Goal: Task Accomplishment & Management: Manage account settings

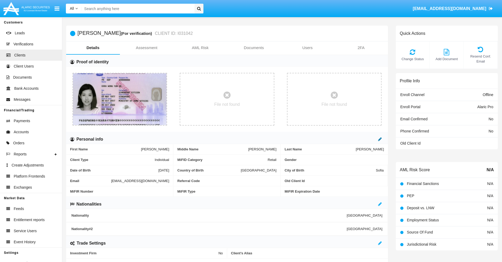
click at [380, 139] on icon at bounding box center [380, 139] width 4 height 4
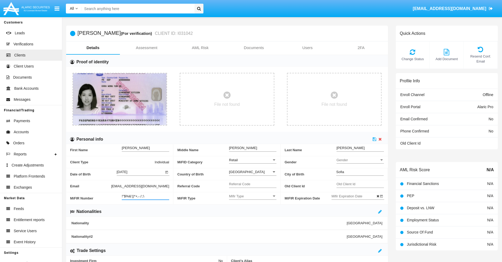
type input "!"$%&'()*+,-./:;\"
click at [375, 139] on icon at bounding box center [375, 139] width 4 height 4
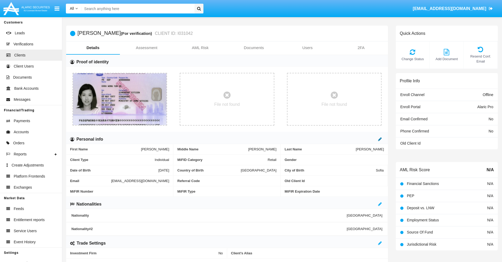
click at [380, 139] on icon at bounding box center [380, 139] width 4 height 4
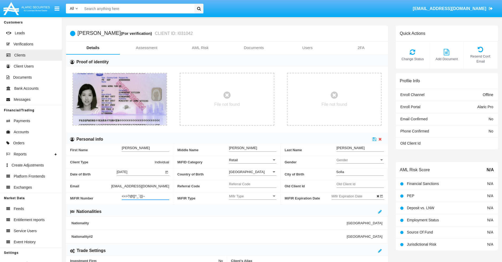
type input "<=>?@[]^_`{|}~"
click at [375, 139] on icon at bounding box center [375, 139] width 4 height 4
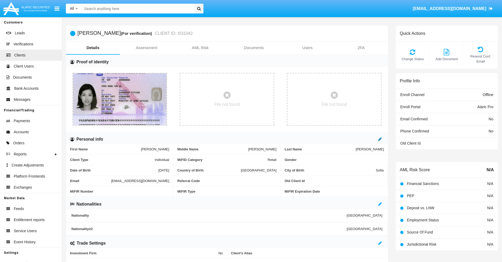
click at [380, 139] on icon at bounding box center [380, 139] width 4 height 4
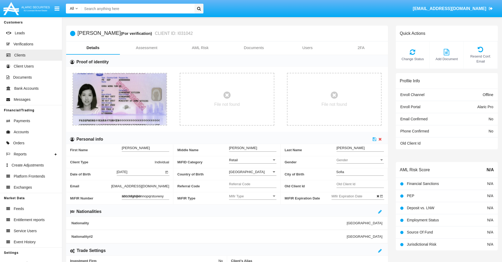
type input "abcdefghijklmnopqrstuvwxyz"
click at [375, 139] on icon at bounding box center [375, 139] width 4 height 4
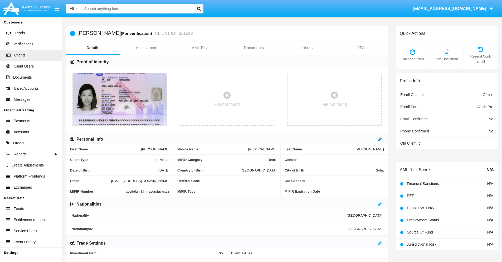
click at [380, 139] on icon at bounding box center [380, 139] width 4 height 4
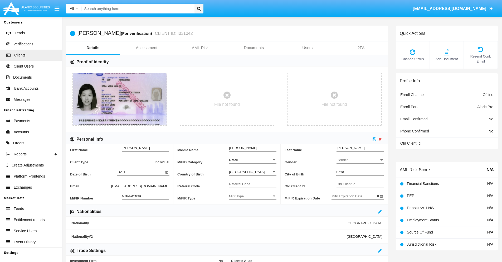
type input "#0123456789"
click at [375, 139] on icon at bounding box center [375, 139] width 4 height 4
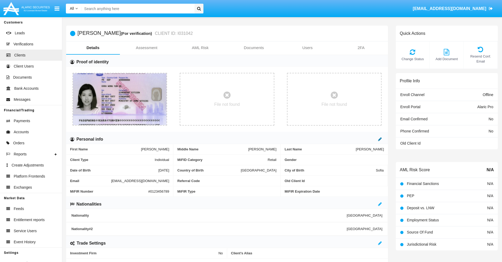
click at [380, 139] on icon at bounding box center [380, 139] width 4 height 4
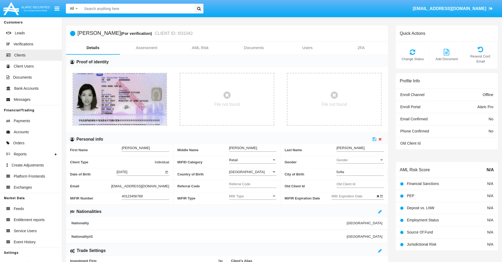
click at [146, 196] on input "#0123456789" at bounding box center [145, 196] width 47 height 4
click at [375, 139] on icon at bounding box center [375, 139] width 4 height 4
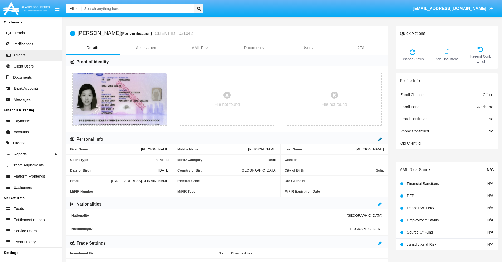
click at [380, 139] on icon at bounding box center [380, 139] width 4 height 4
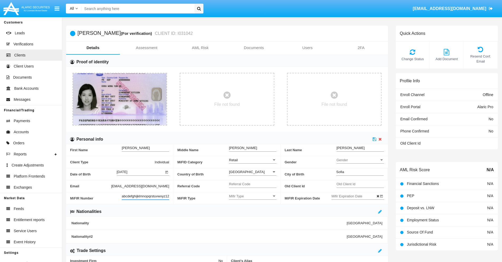
scroll to position [0, 4]
type input "abcdefghijklmnopqrstuvwxyz1234"
click at [375, 139] on icon at bounding box center [375, 139] width 4 height 4
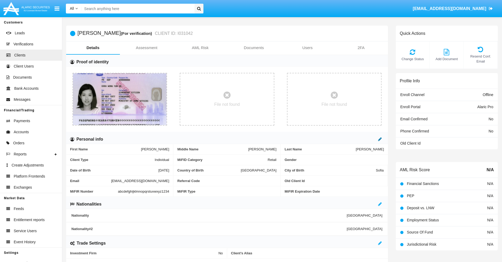
click at [380, 139] on icon at bounding box center [380, 139] width 4 height 4
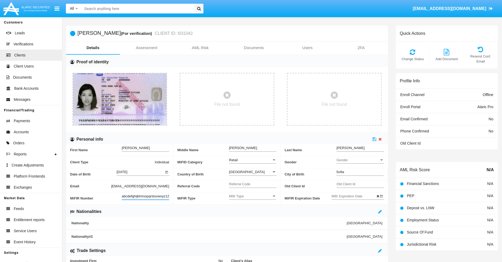
scroll to position [0, 6]
type input "abcdefghijklmnopqrstuvwxyz12345"
click at [375, 139] on icon at bounding box center [375, 139] width 4 height 4
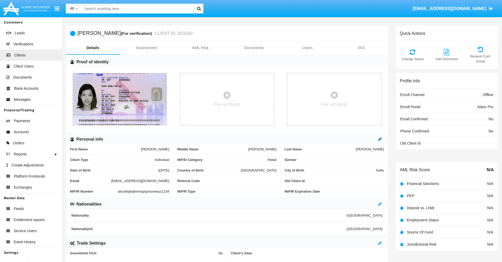
click at [380, 139] on icon at bounding box center [380, 139] width 4 height 4
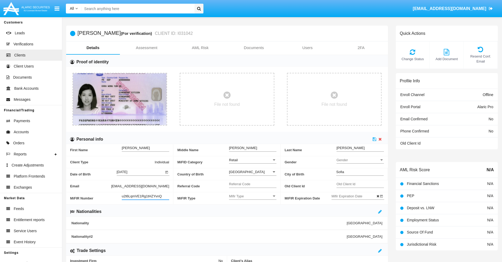
type input "u2t6LqmVE1Rg1tHZYvnQ"
click at [253, 196] on span "Mifir Type" at bounding box center [250, 196] width 43 height 4
click at [253, 209] on span "CONCAT" at bounding box center [252, 209] width 47 height 10
click at [355, 196] on input "Mifir Expiration Date" at bounding box center [355, 196] width 47 height 4
click at [347, 107] on span "SEP 2025" at bounding box center [343, 107] width 12 height 4
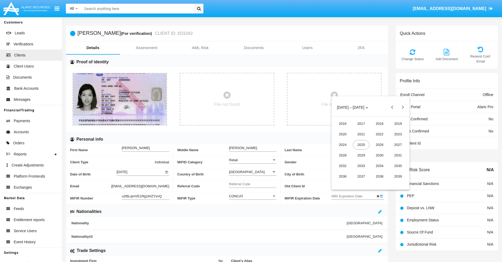
click at [380, 155] on div "2030" at bounding box center [380, 155] width 17 height 9
click at [343, 134] on div "JAN" at bounding box center [343, 133] width 17 height 9
click at [360, 141] on div "1" at bounding box center [360, 140] width 9 height 9
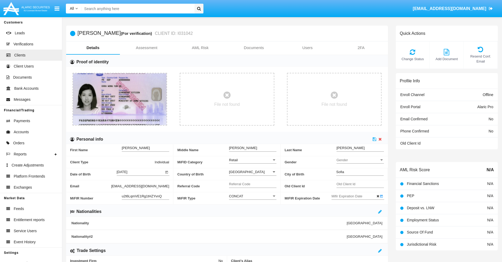
type input "01/01/30"
click at [375, 139] on icon at bounding box center [375, 139] width 4 height 4
